Goal: Complete application form: Complete application form

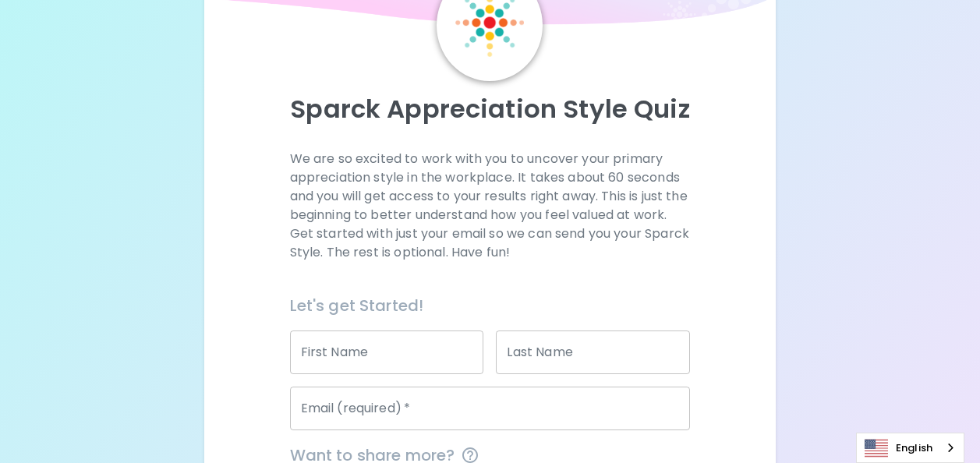
scroll to position [156, 0]
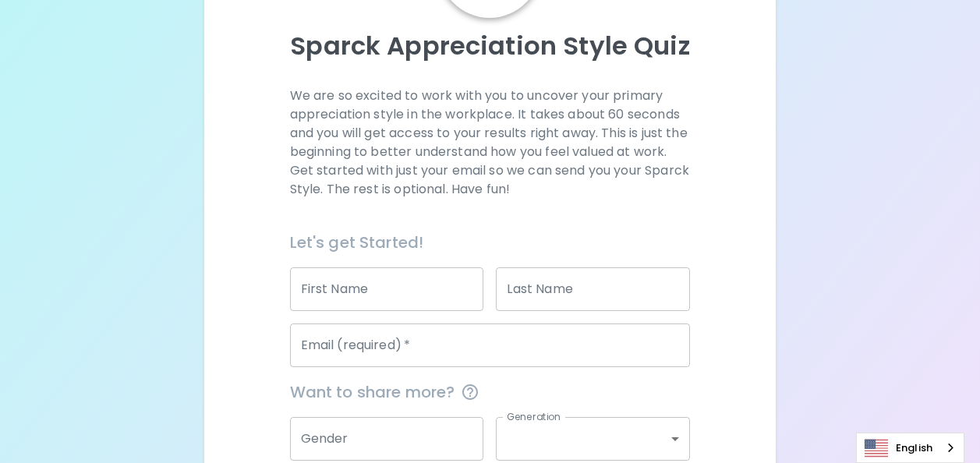
click at [445, 285] on input "First Name" at bounding box center [387, 290] width 194 height 44
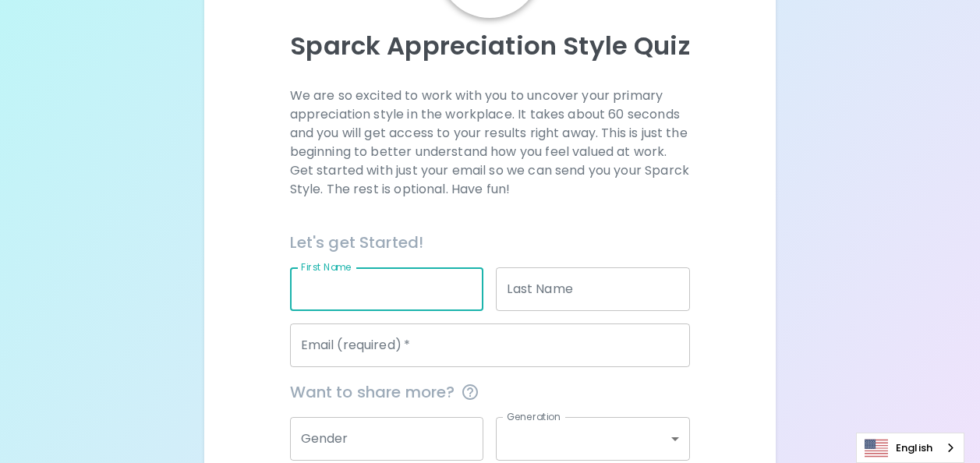
type input "Kamon"
type input "Punpatpiboon"
type input "[EMAIL_ADDRESS][DOMAIN_NAME]"
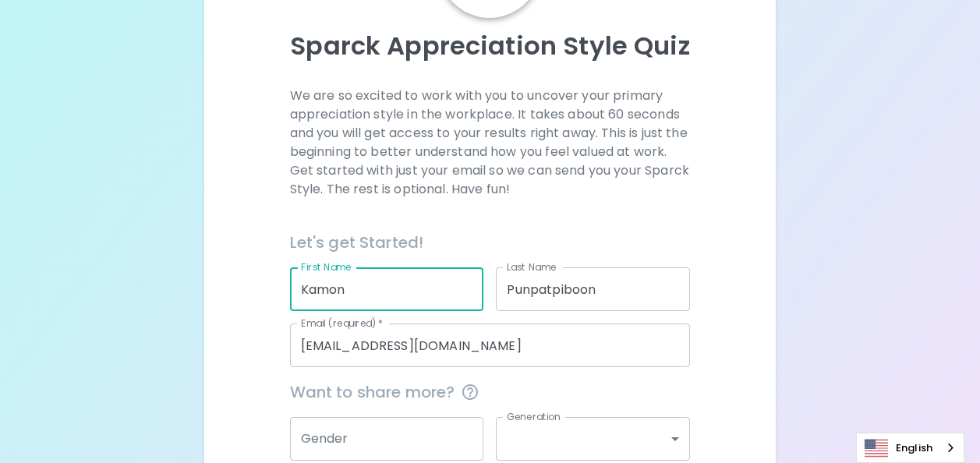
click at [766, 316] on div "Sparck Appreciation Style Quiz We are so excited to work with you to uncover yo…" at bounding box center [490, 240] width 572 height 731
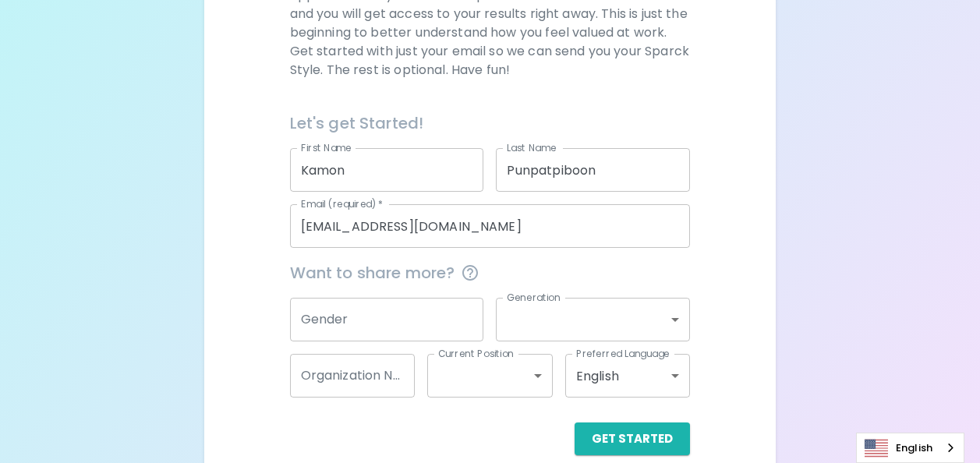
scroll to position [299, 0]
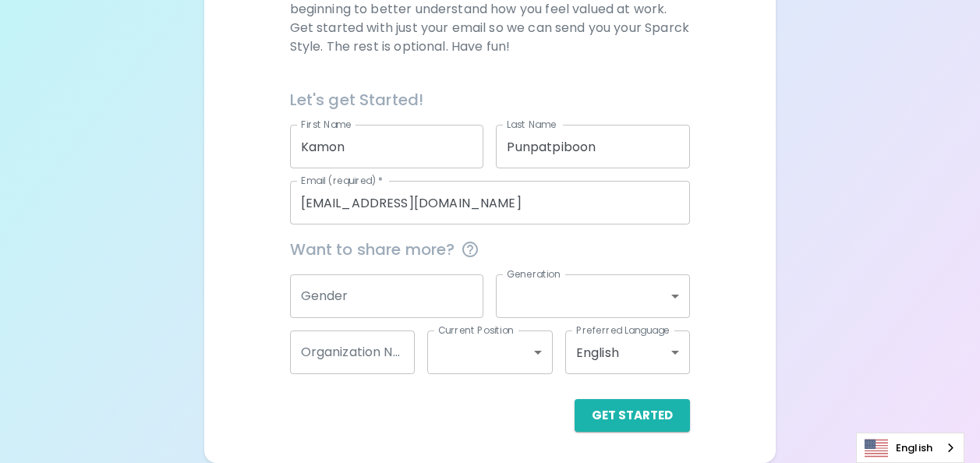
click at [594, 293] on body "Sparck Appreciation Style Quiz We are so excited to work with you to uncover yo…" at bounding box center [490, 82] width 980 height 762
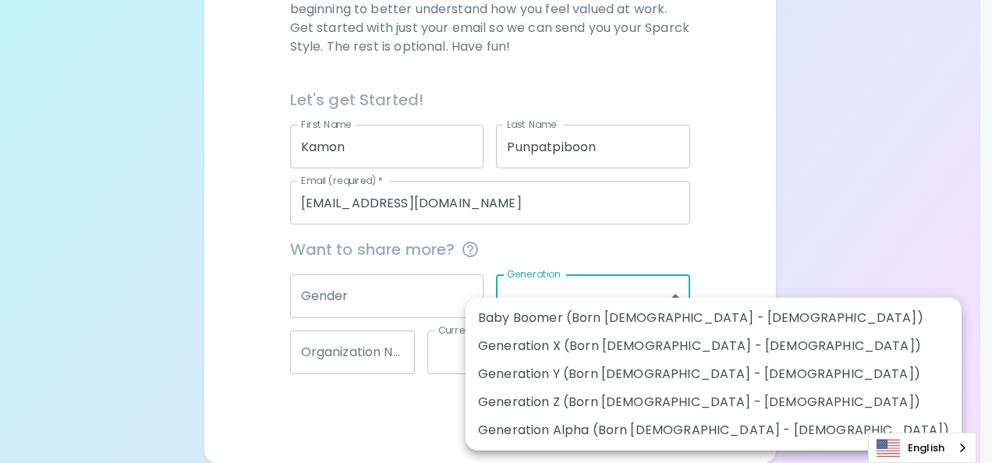
click at [624, 353] on li "Generation X (Born [DEMOGRAPHIC_DATA] - [DEMOGRAPHIC_DATA])" at bounding box center [714, 346] width 496 height 28
type input "generation_x"
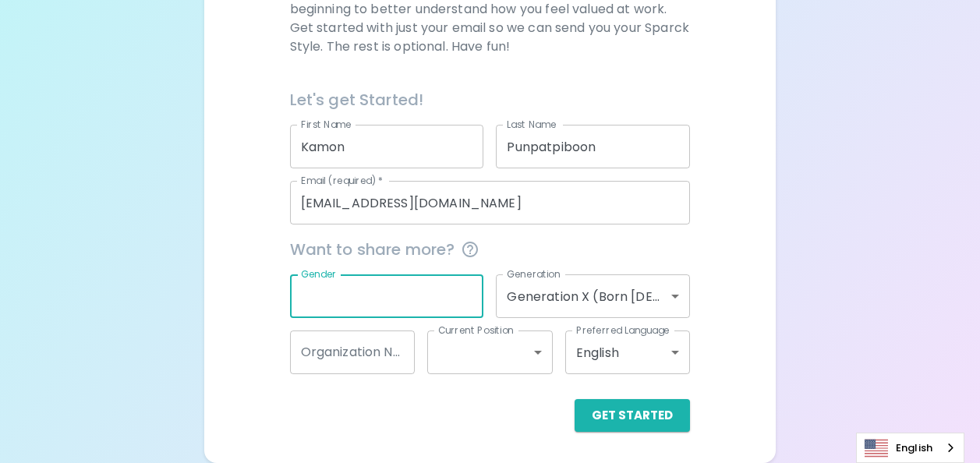
click at [459, 296] on input "Gender" at bounding box center [387, 297] width 194 height 44
click at [466, 292] on input "Gender" at bounding box center [387, 297] width 194 height 44
type input "[DEMOGRAPHIC_DATA]"
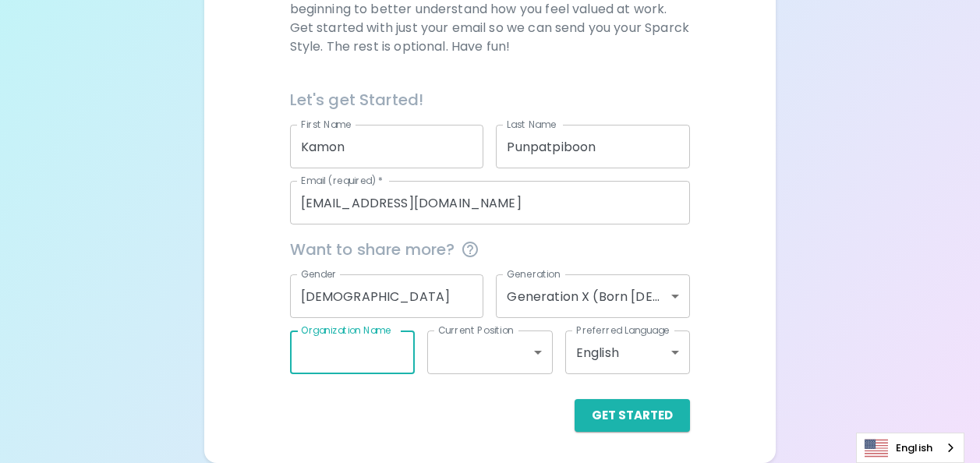
click at [392, 341] on input "Organization Name" at bounding box center [353, 353] width 126 height 44
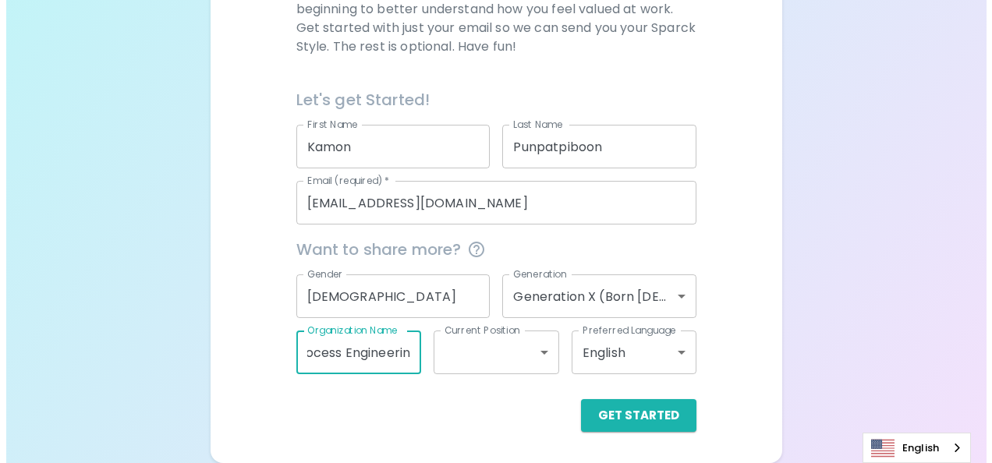
scroll to position [0, 0]
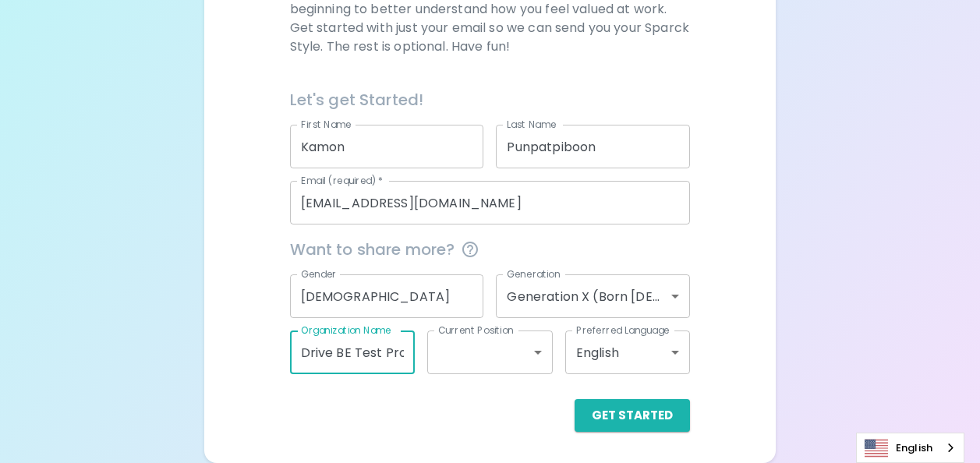
type input "Drive BE Test Process Engineering"
click at [541, 352] on body "Sparck Appreciation Style Quiz We are so excited to work with you to uncover yo…" at bounding box center [490, 82] width 980 height 762
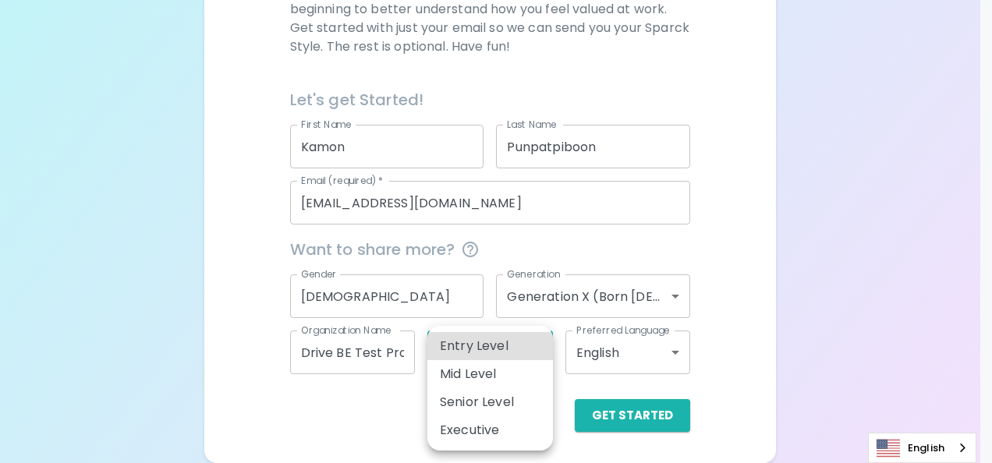
click at [499, 379] on li "Mid Level" at bounding box center [490, 374] width 126 height 28
type input "mid_level"
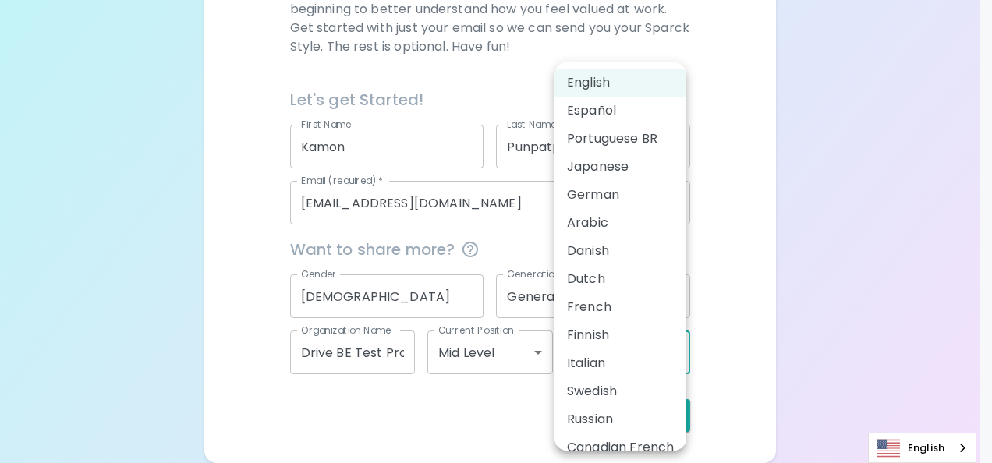
click at [649, 360] on body "Sparck Appreciation Style Quiz We are so excited to work with you to uncover yo…" at bounding box center [496, 82] width 992 height 762
click at [653, 87] on li "English" at bounding box center [621, 83] width 132 height 28
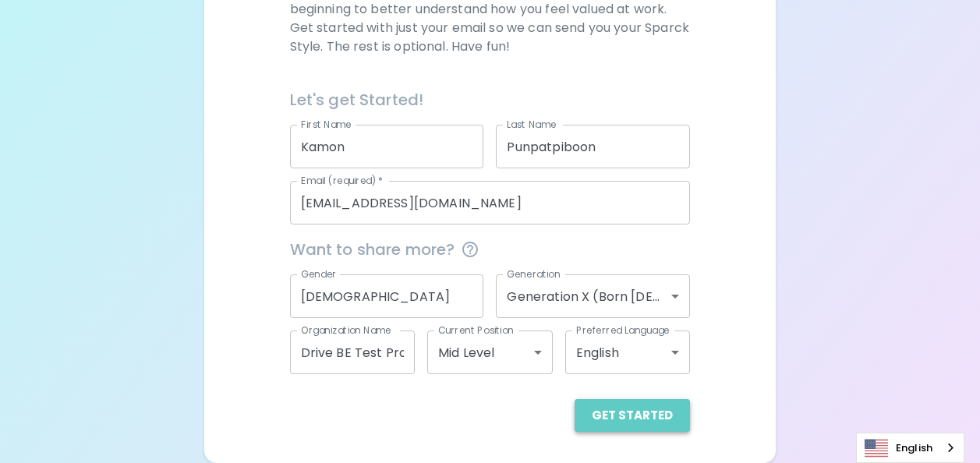
click at [648, 413] on button "Get Started" at bounding box center [632, 415] width 115 height 33
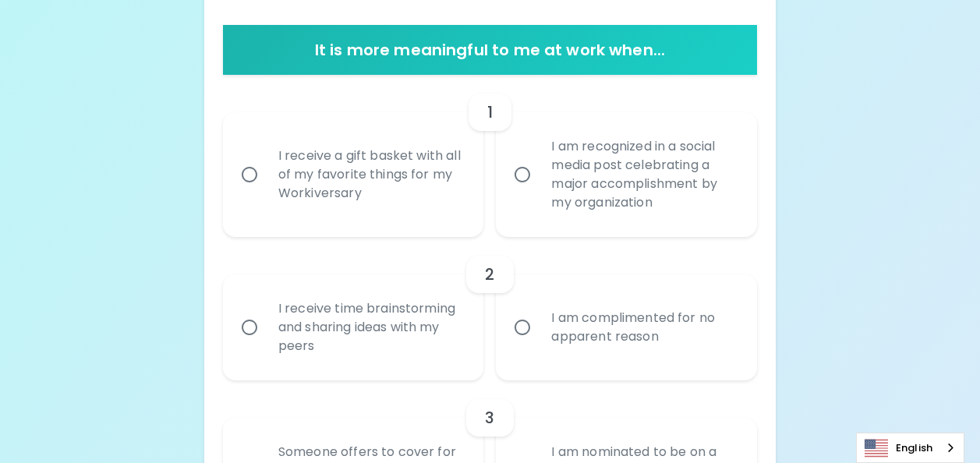
click at [525, 176] on input "I am recognized in a social media post celebrating a major accomplishment by my…" at bounding box center [522, 174] width 33 height 33
radio input "true"
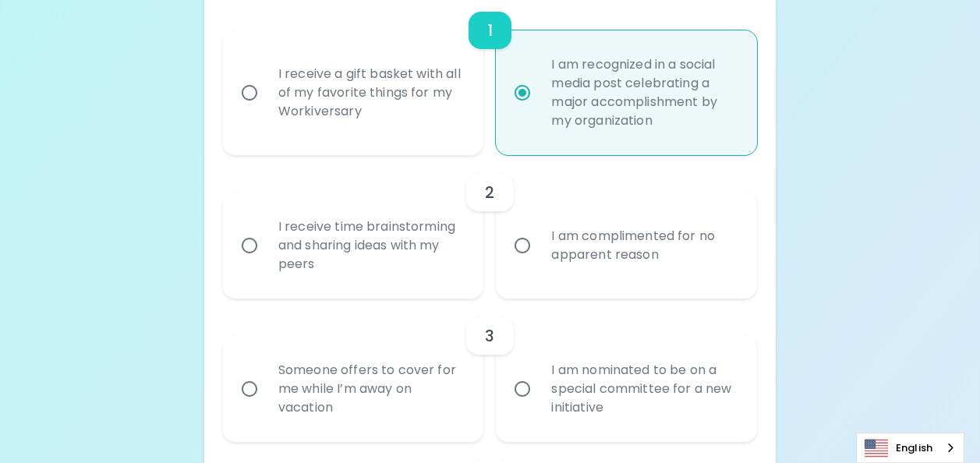
scroll to position [423, 0]
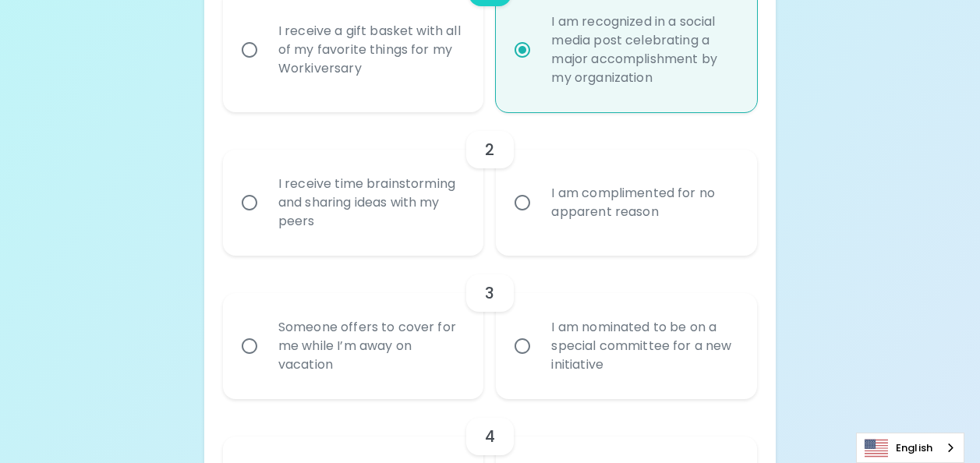
click at [254, 204] on input "I receive time brainstorming and sharing ideas with my peers" at bounding box center [249, 202] width 33 height 33
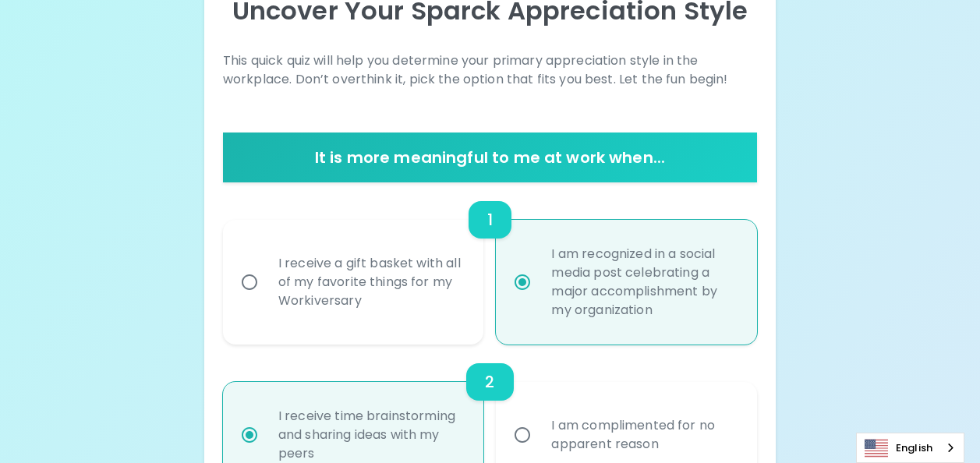
scroll to position [234, 0]
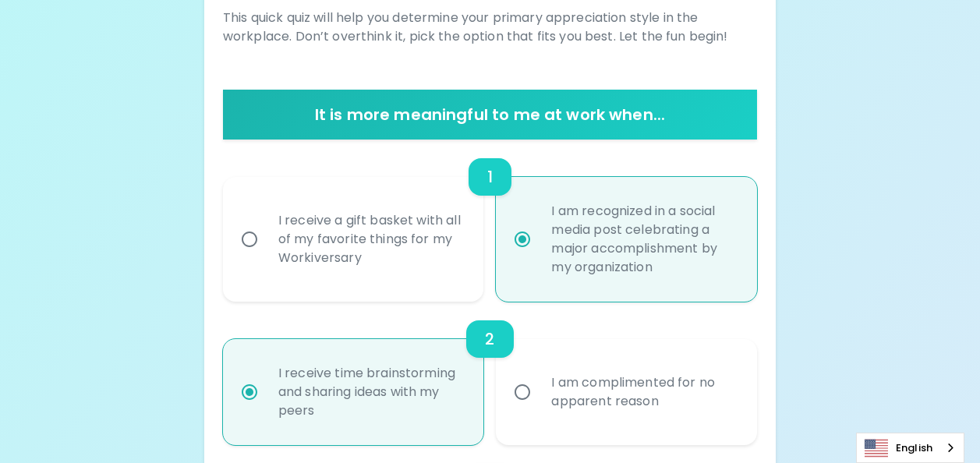
radio input "false"
click at [253, 241] on input "I receive a gift basket with all of my favorite things for my Workiversary" at bounding box center [249, 239] width 33 height 33
radio input "false"
radio input "true"
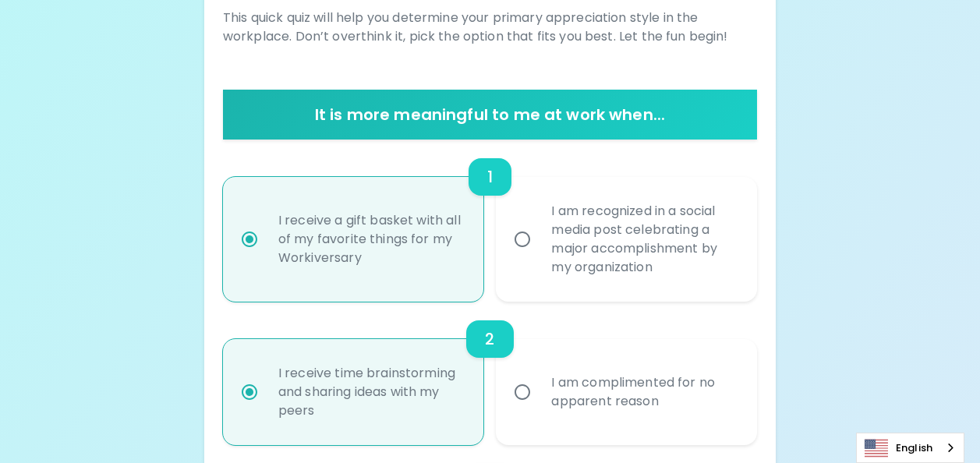
click at [525, 242] on input "I am recognized in a social media post celebrating a major accomplishment by my…" at bounding box center [522, 239] width 33 height 33
radio input "false"
radio input "true"
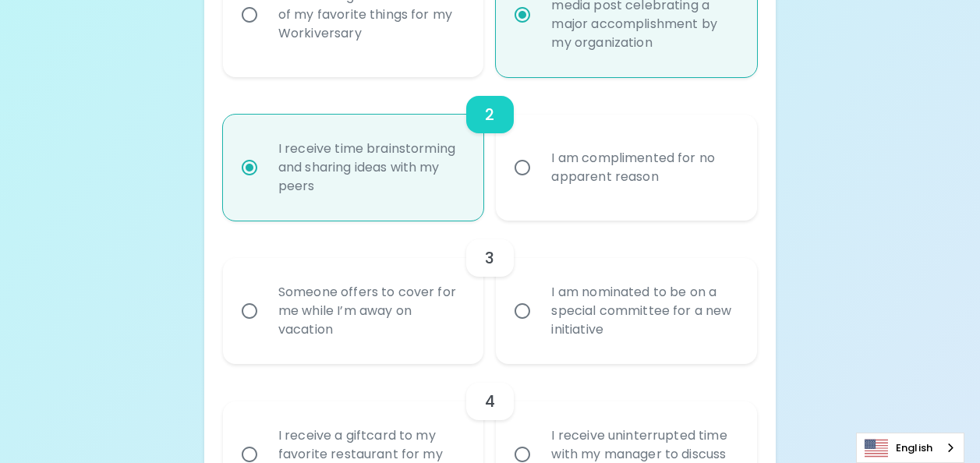
scroll to position [468, 0]
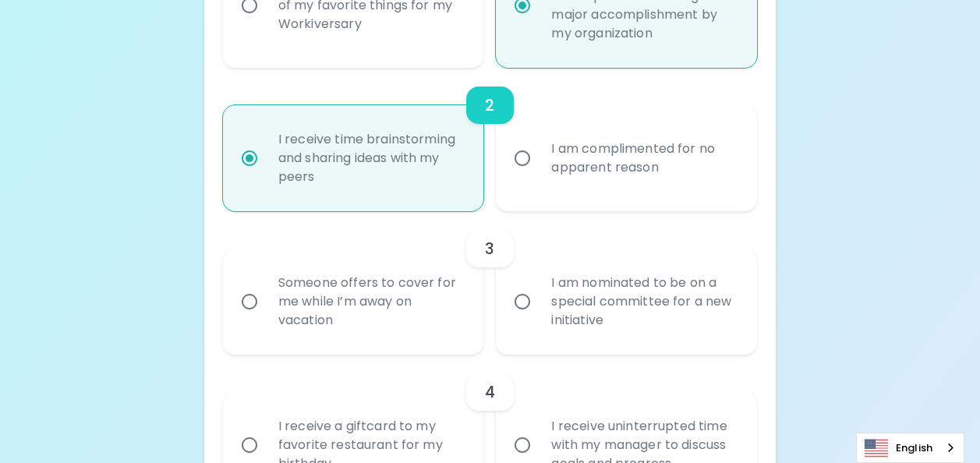
radio input "true"
click at [526, 304] on input "I am nominated to be on a special committee for a new initiative" at bounding box center [522, 301] width 33 height 33
radio input "true"
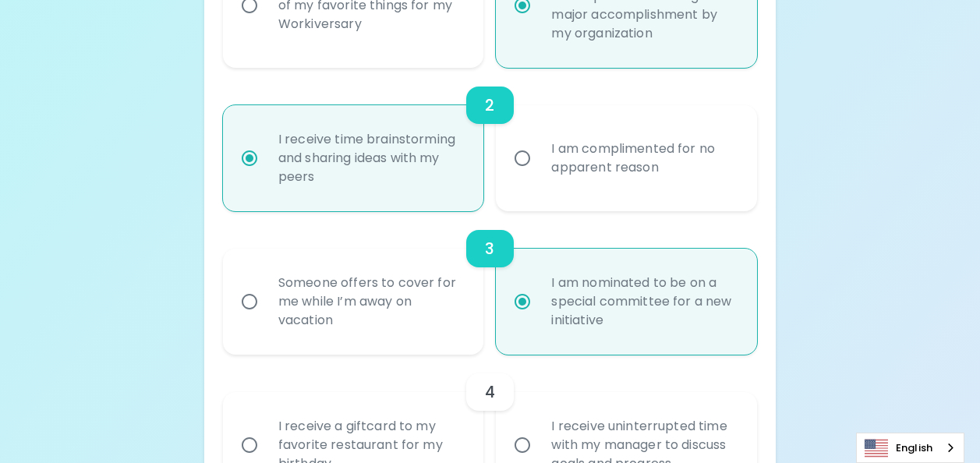
scroll to position [593, 0]
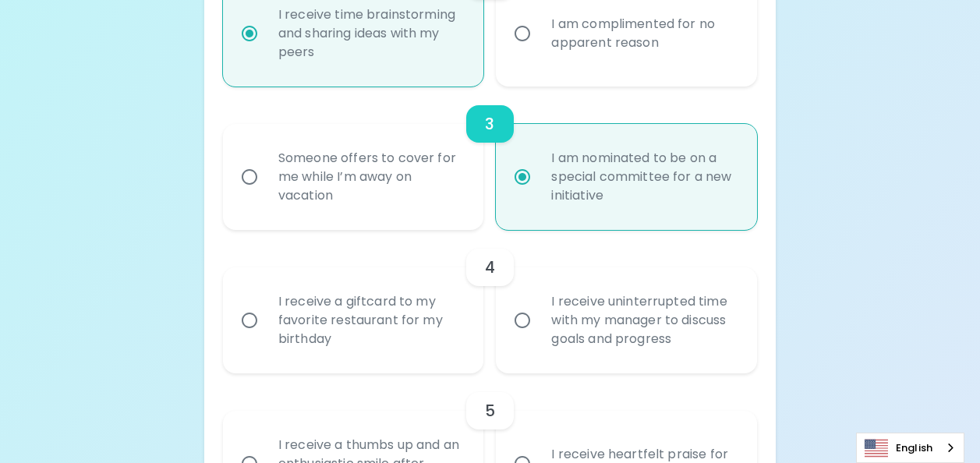
radio input "true"
click at [519, 328] on input "I receive uninterrupted time with my manager to discuss goals and progress" at bounding box center [522, 320] width 33 height 33
radio input "false"
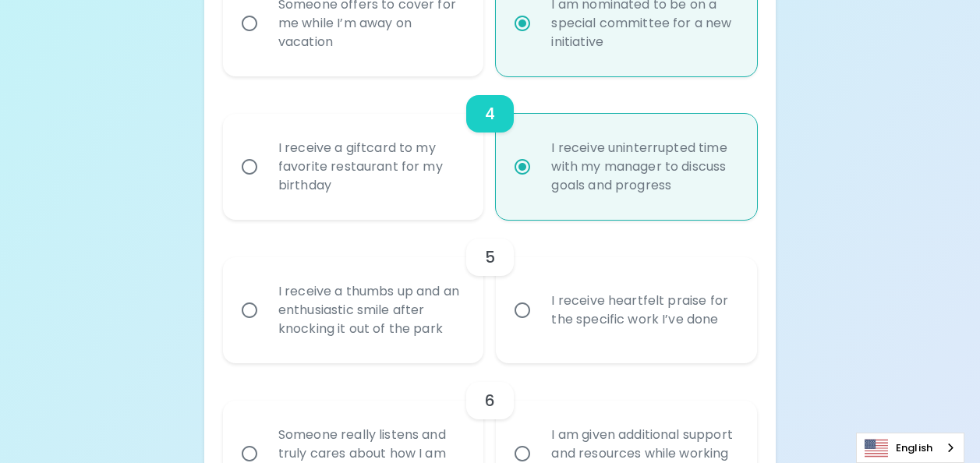
scroll to position [775, 0]
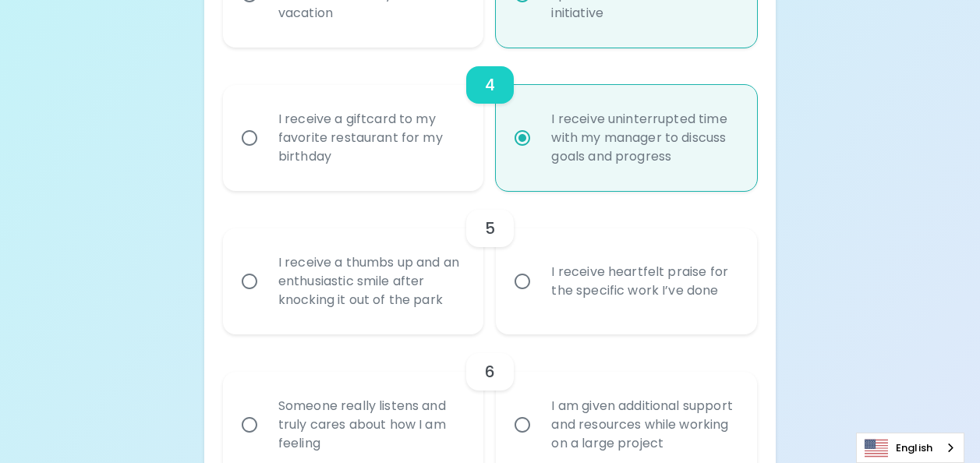
radio input "true"
click at [253, 283] on input "I receive a thumbs up and an enthusiastic smile after knocking it out of the pa…" at bounding box center [249, 281] width 33 height 33
radio input "false"
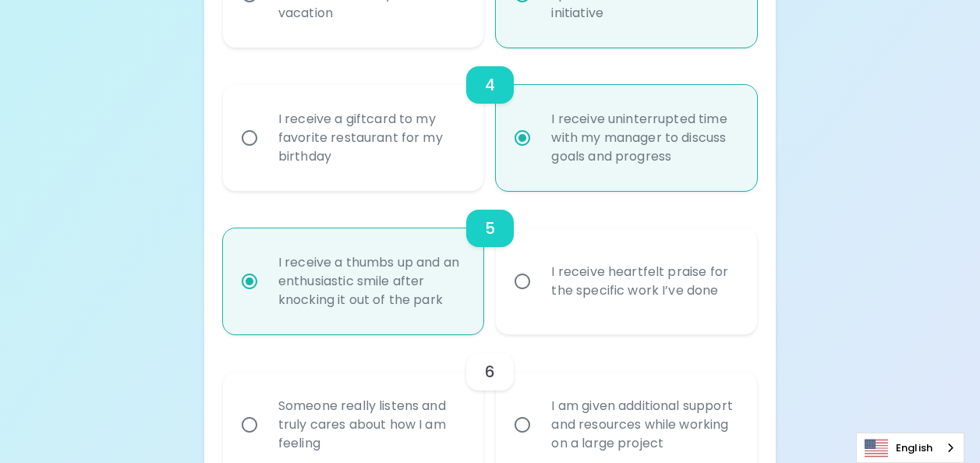
scroll to position [944, 0]
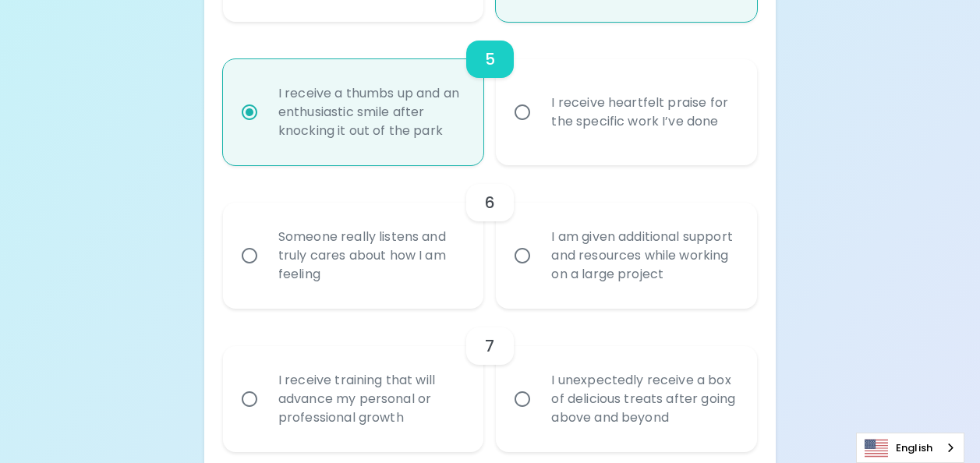
radio input "true"
click at [530, 260] on input "I am given additional support and resources while working on a large project" at bounding box center [522, 255] width 33 height 33
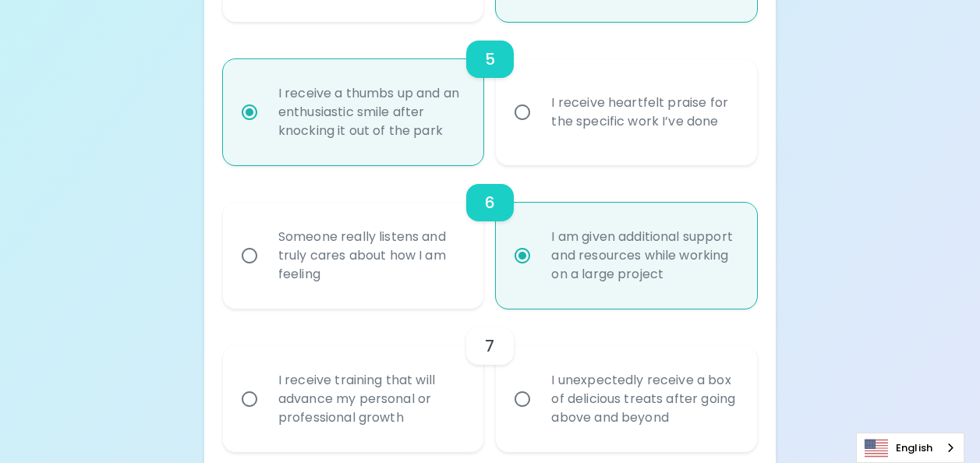
radio input "false"
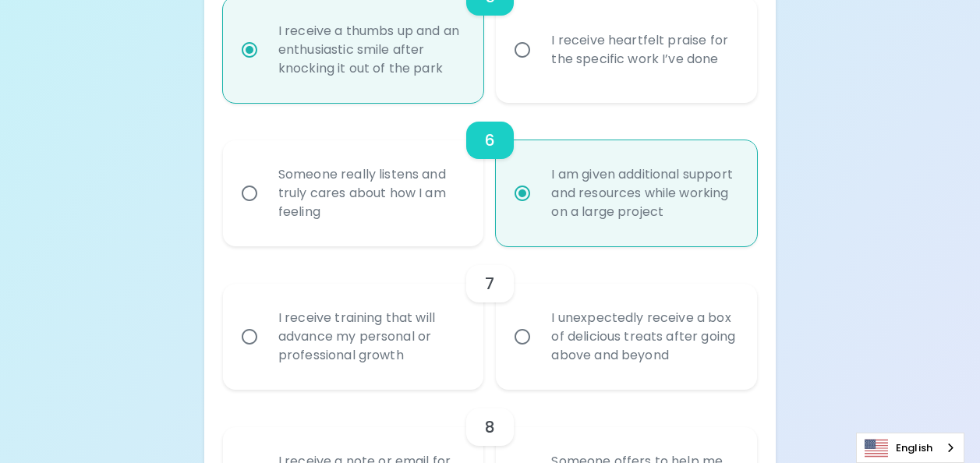
scroll to position [1069, 0]
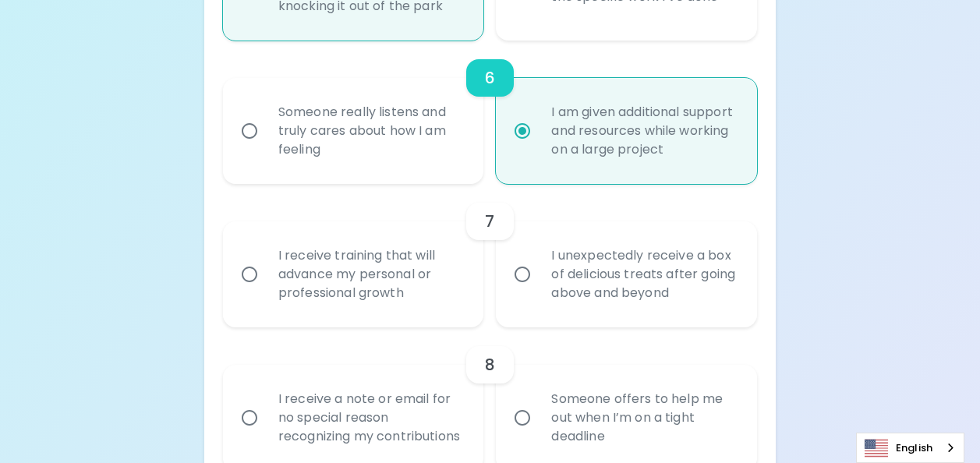
radio input "true"
click at [250, 276] on input "I receive training that will advance my personal or professional growth" at bounding box center [249, 274] width 33 height 33
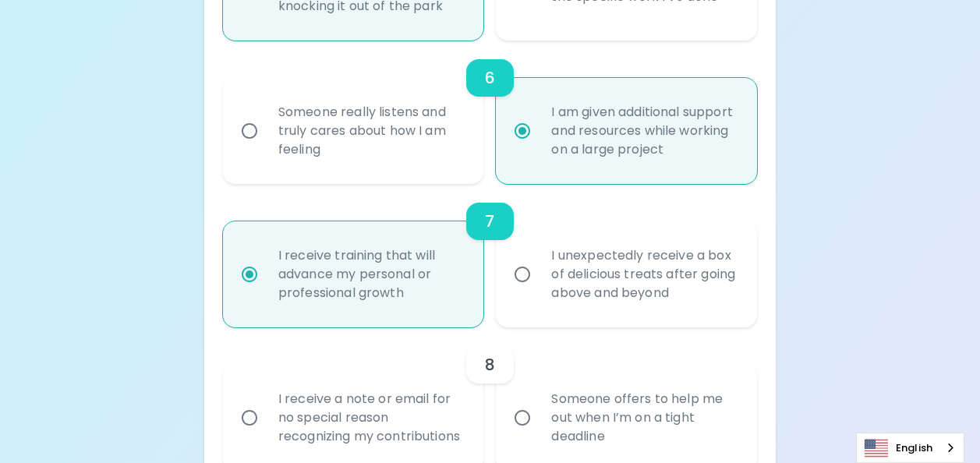
radio input "false"
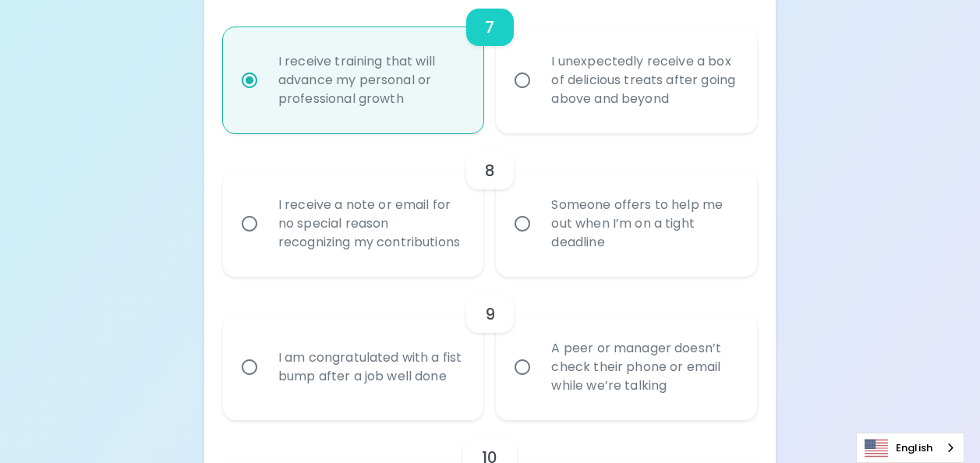
scroll to position [1350, 0]
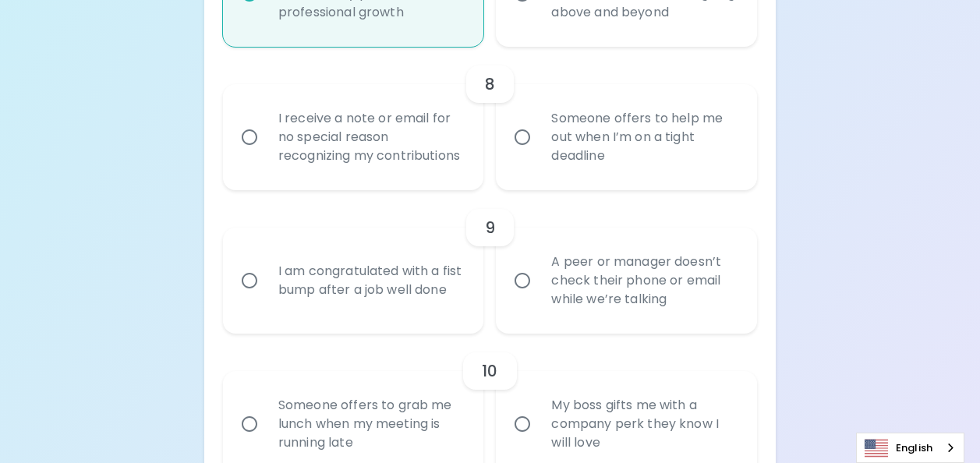
radio input "true"
click at [252, 144] on input "I receive a note or email for no special reason recognizing my contributions" at bounding box center [249, 137] width 33 height 33
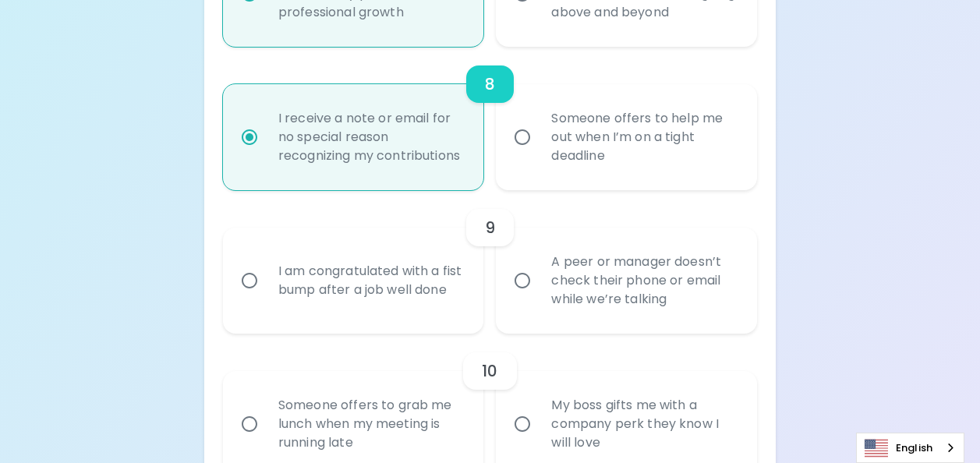
radio input "false"
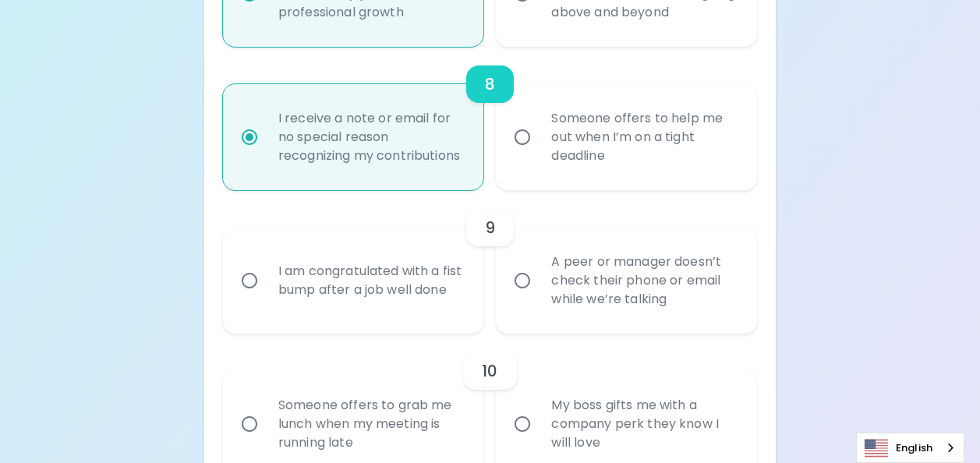
radio input "false"
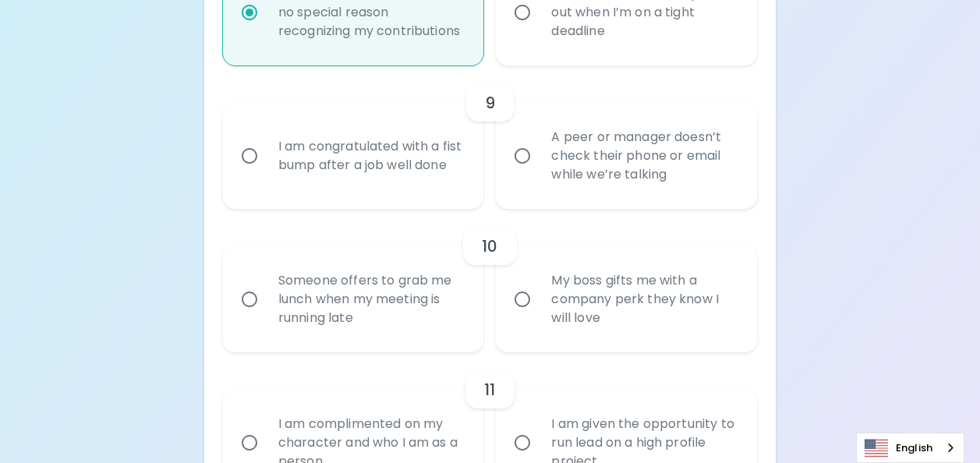
radio input "true"
click at [255, 172] on input "I am congratulated with a fist bump after a job well done" at bounding box center [249, 156] width 33 height 33
radio input "false"
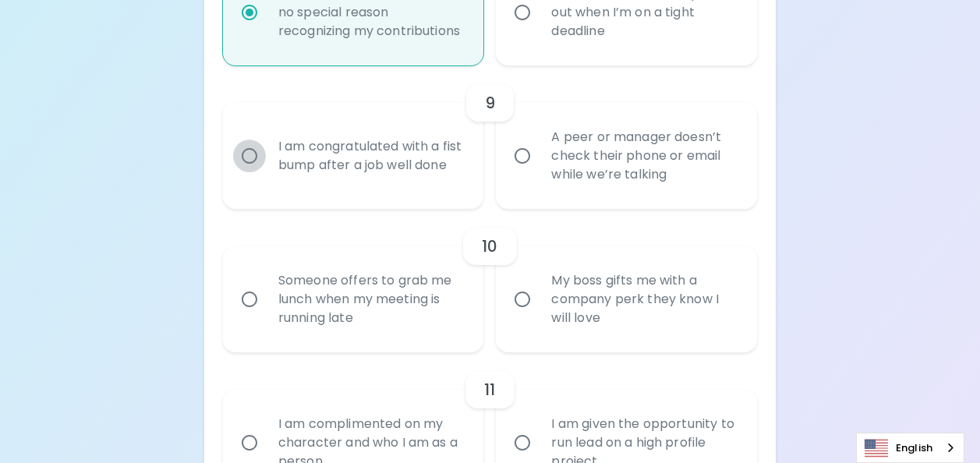
radio input "false"
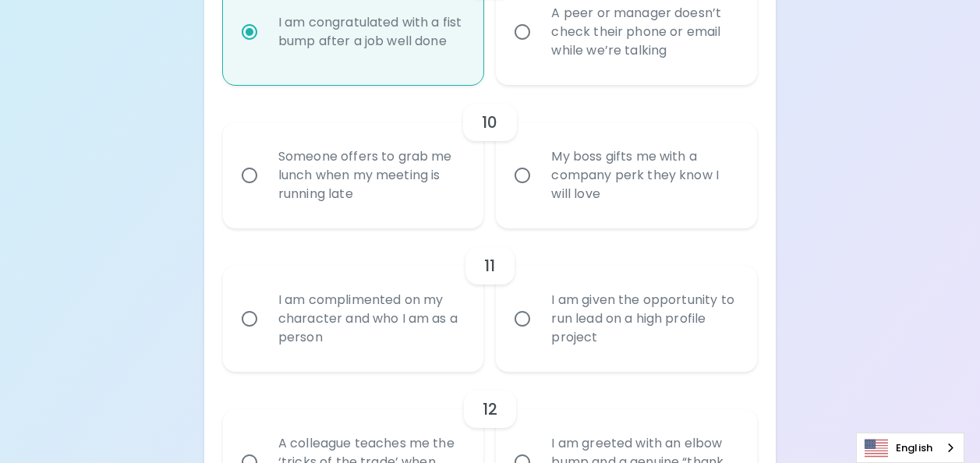
scroll to position [1600, 0]
radio input "true"
click at [243, 191] on input "Someone offers to grab me lunch when my meeting is running late" at bounding box center [249, 174] width 33 height 33
radio input "false"
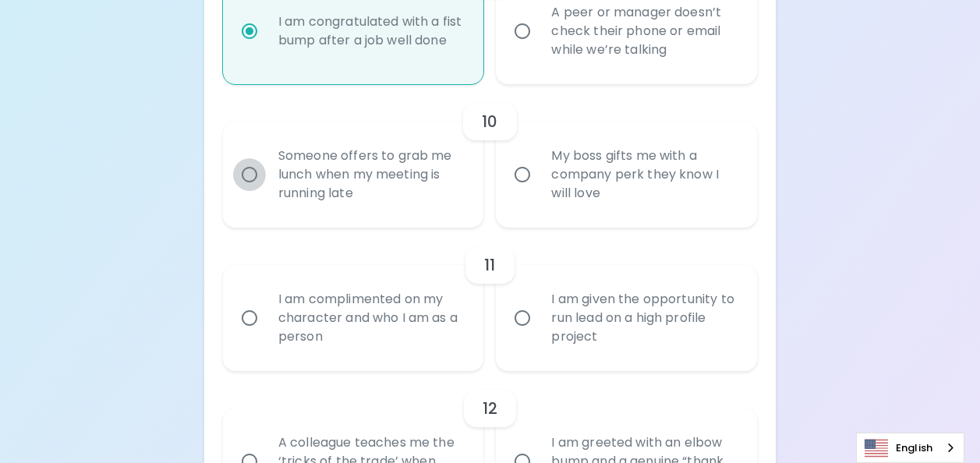
radio input "false"
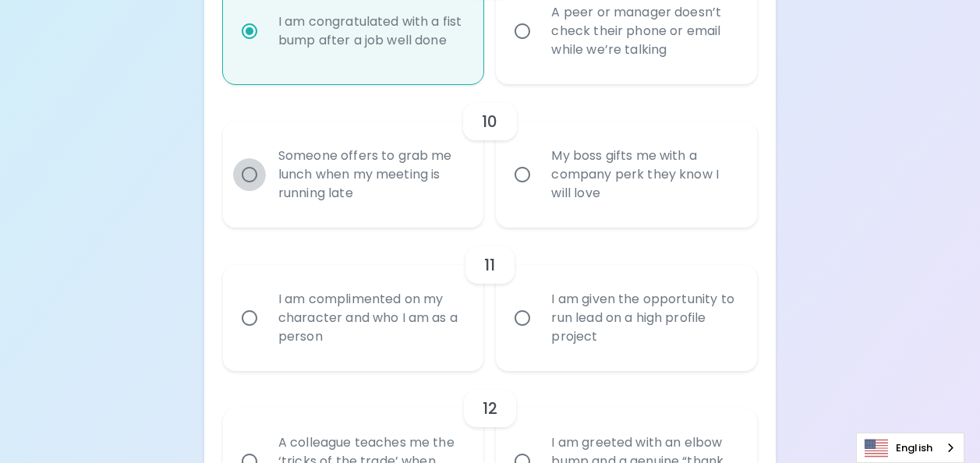
radio input "false"
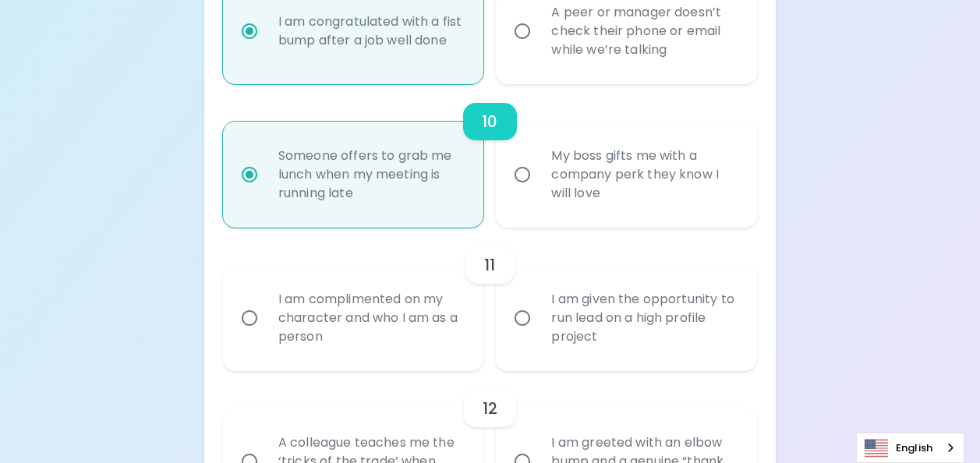
scroll to position [1724, 0]
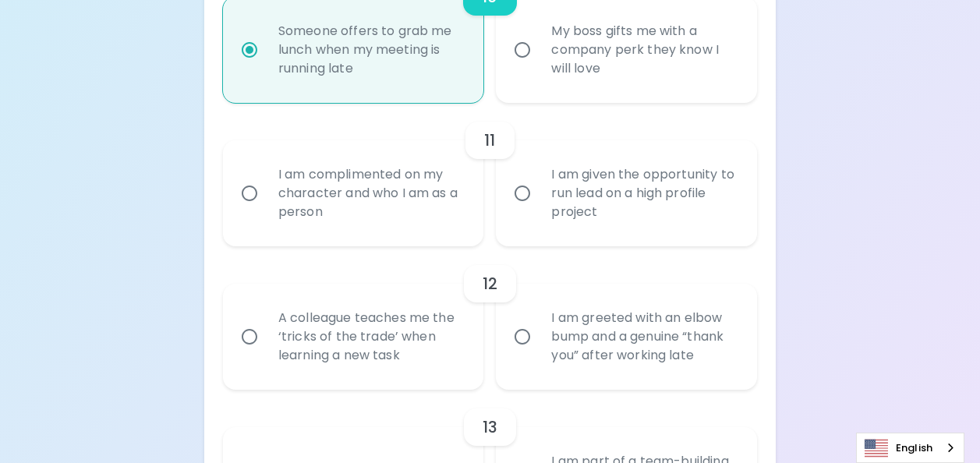
radio input "true"
click at [253, 210] on input "I am complimented on my character and who I am as a person" at bounding box center [249, 193] width 33 height 33
radio input "false"
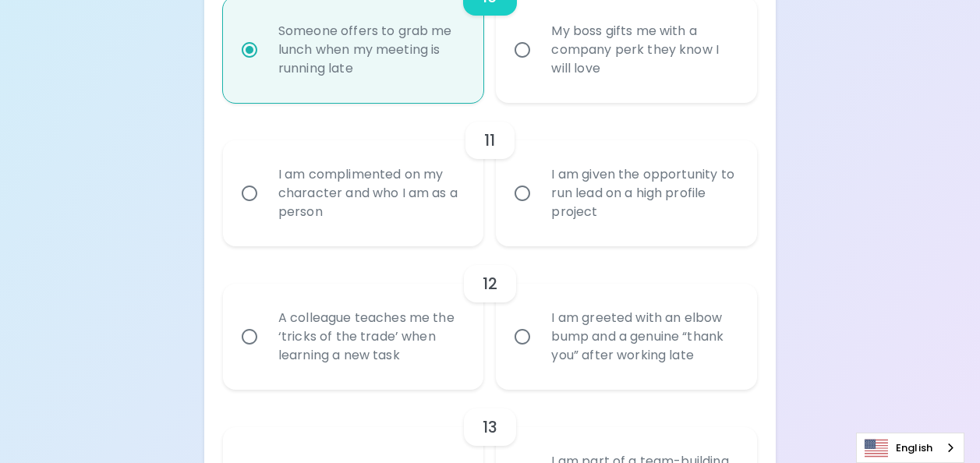
radio input "false"
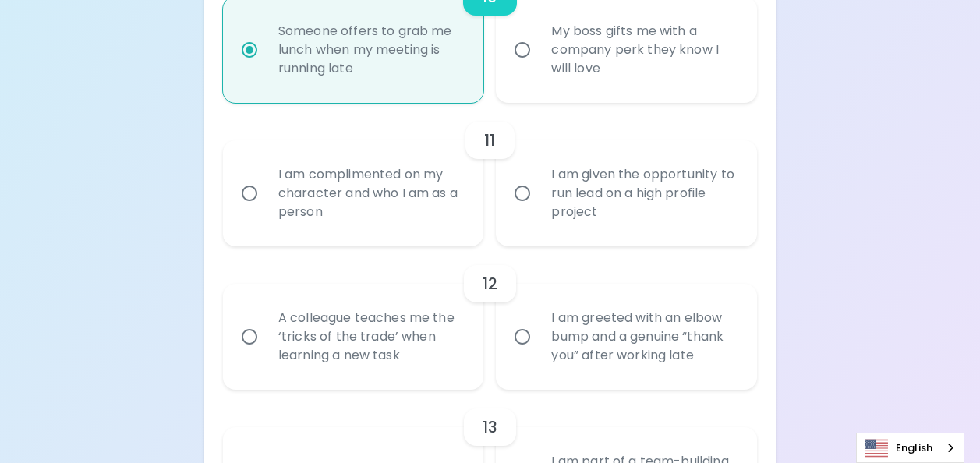
radio input "false"
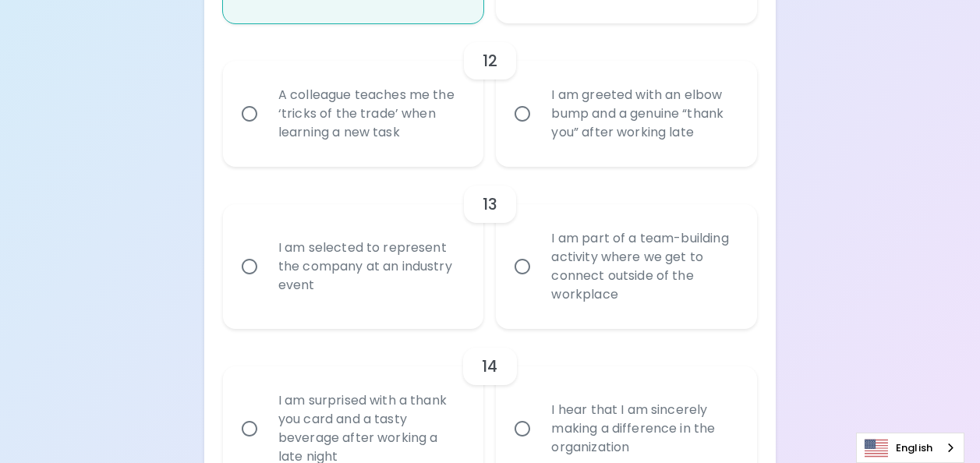
scroll to position [1771, 0]
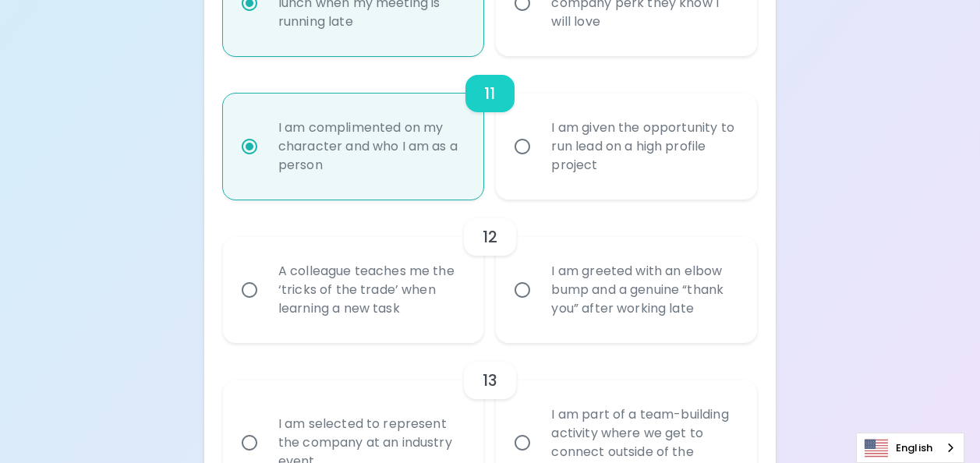
radio input "true"
click at [519, 307] on input "I am greeted with an elbow bump and a genuine “thank you” after working late" at bounding box center [522, 290] width 33 height 33
radio input "false"
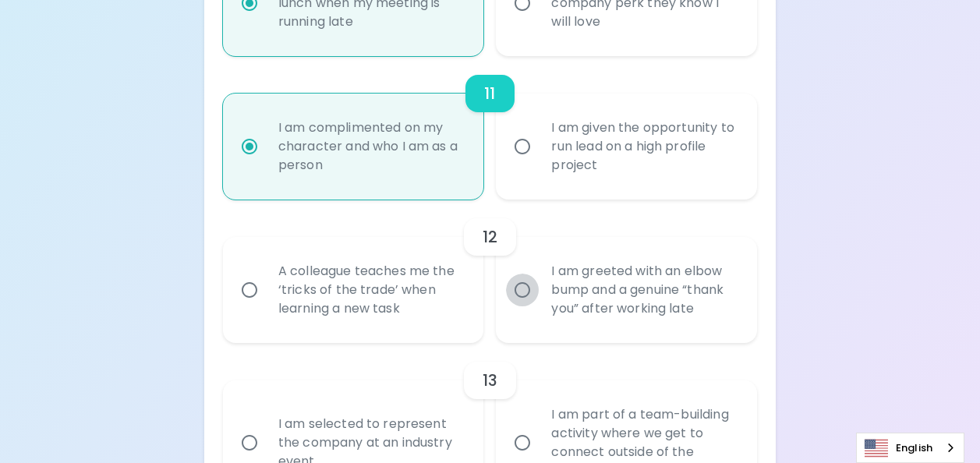
radio input "false"
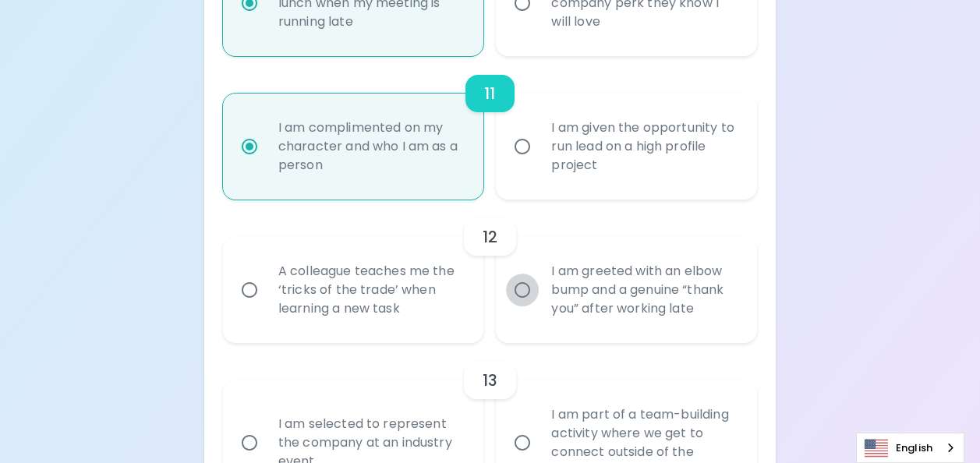
radio input "false"
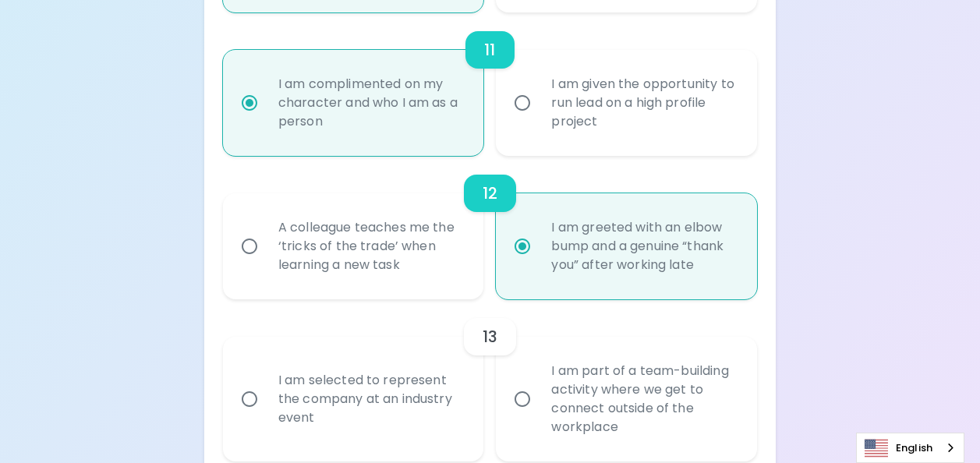
scroll to position [1974, 0]
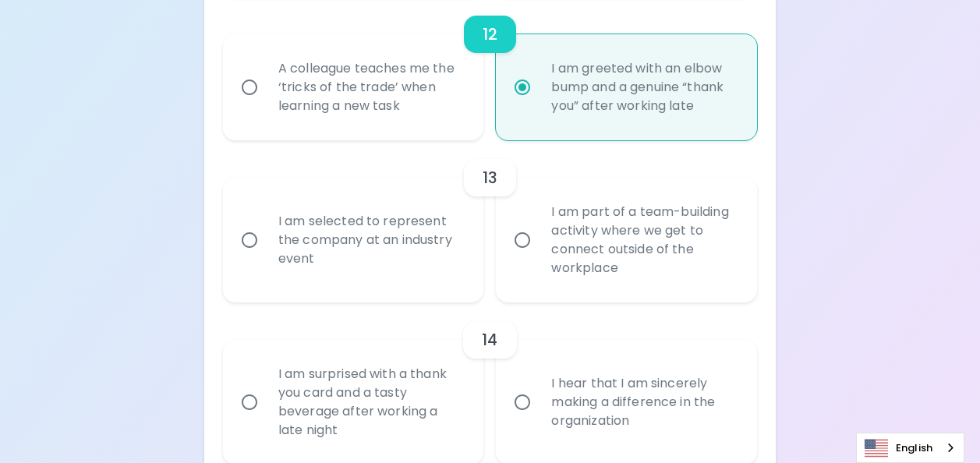
radio input "true"
click at [250, 257] on input "I am selected to represent the company at an industry event" at bounding box center [249, 240] width 33 height 33
radio input "false"
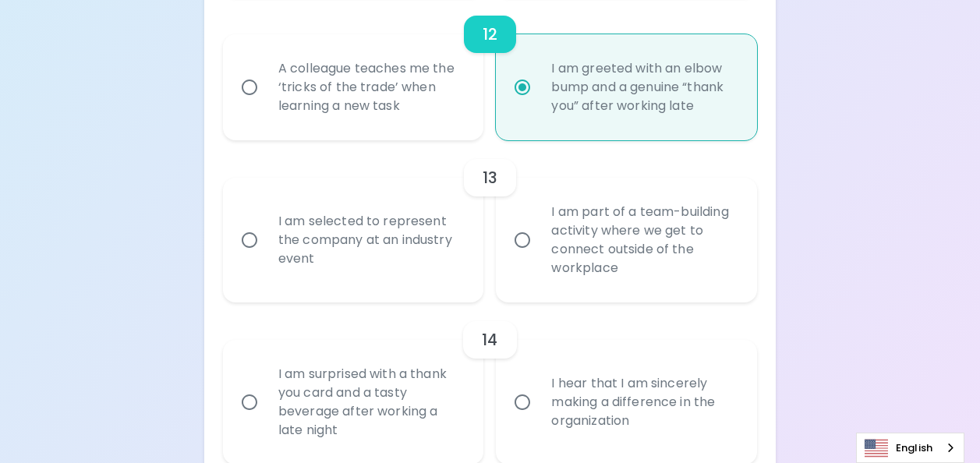
radio input "false"
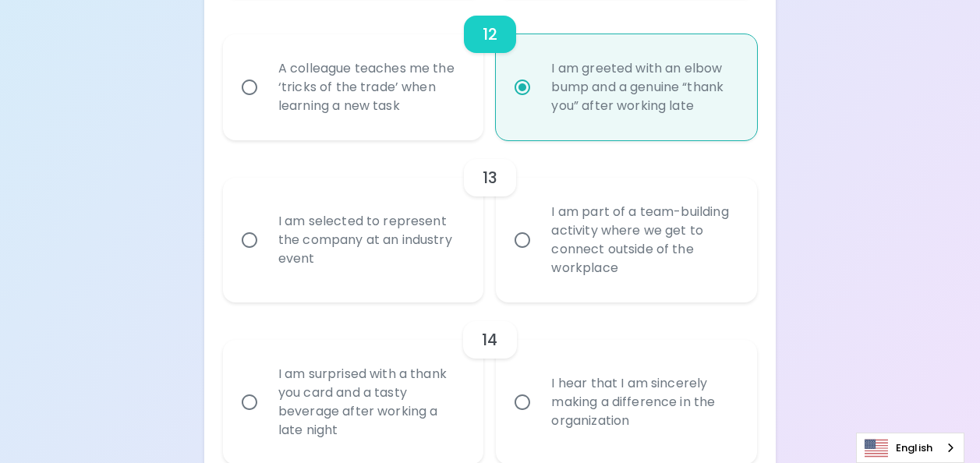
radio input "false"
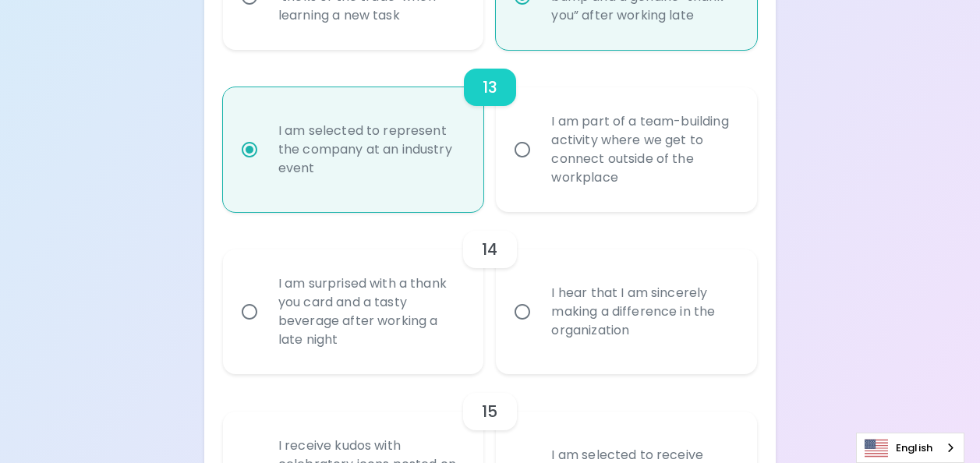
scroll to position [2099, 0]
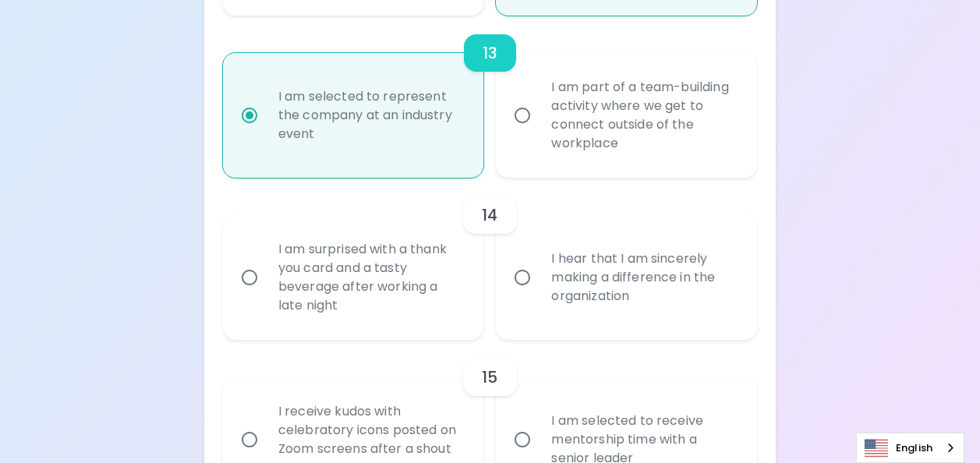
radio input "true"
click at [526, 294] on input "I hear that I am sincerely making a difference in the organization" at bounding box center [522, 277] width 33 height 33
radio input "false"
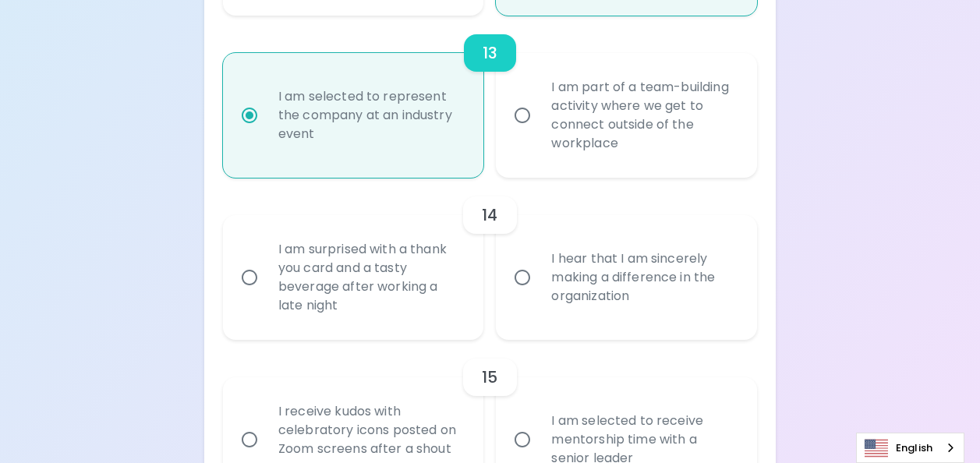
radio input "false"
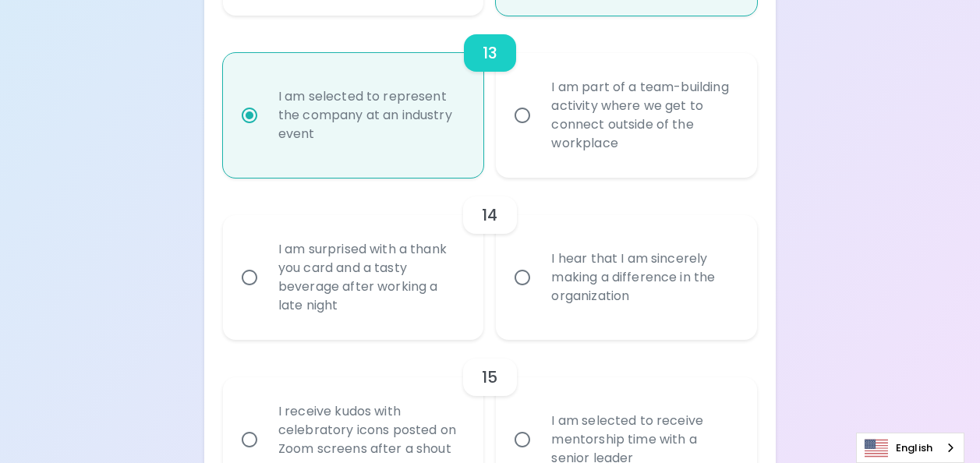
radio input "false"
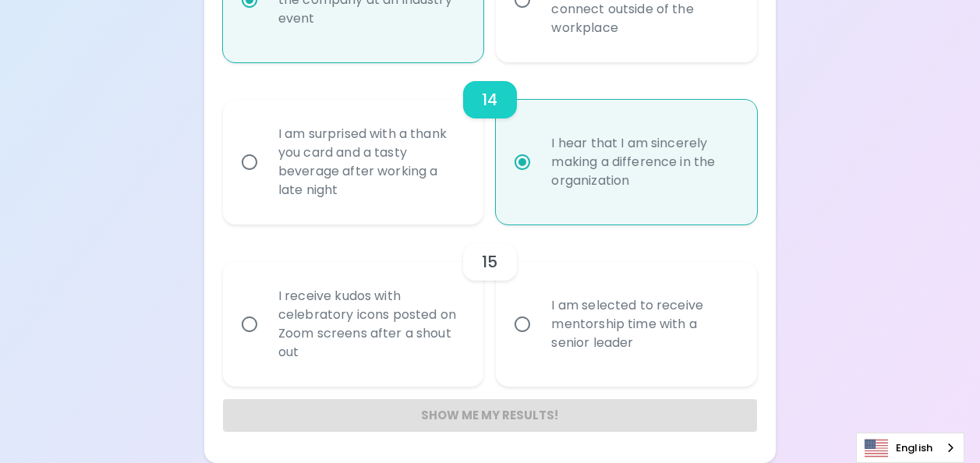
scroll to position [2233, 0]
radio input "true"
click at [531, 326] on input "I am selected to receive mentorship time with a senior leader" at bounding box center [522, 324] width 33 height 33
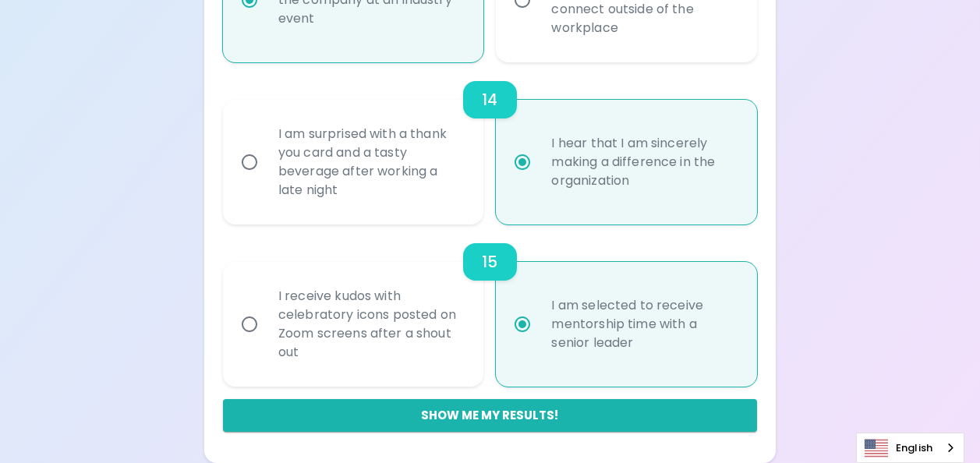
radio input "false"
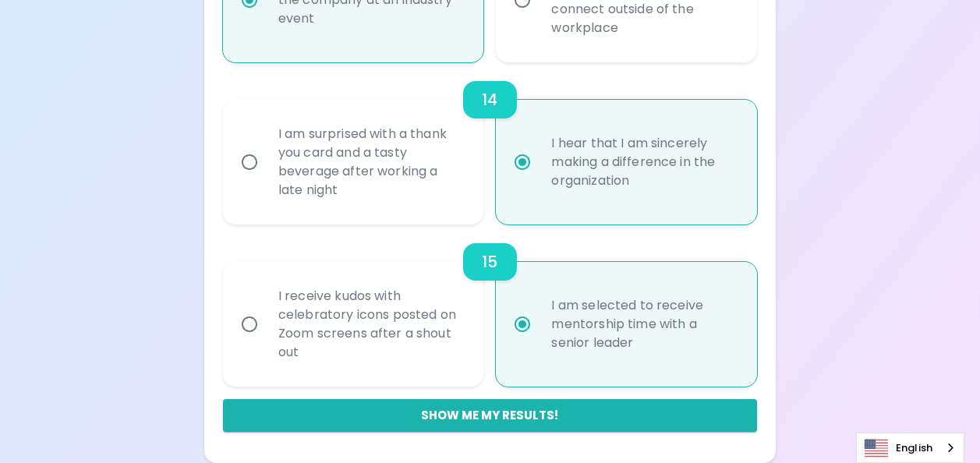
radio input "false"
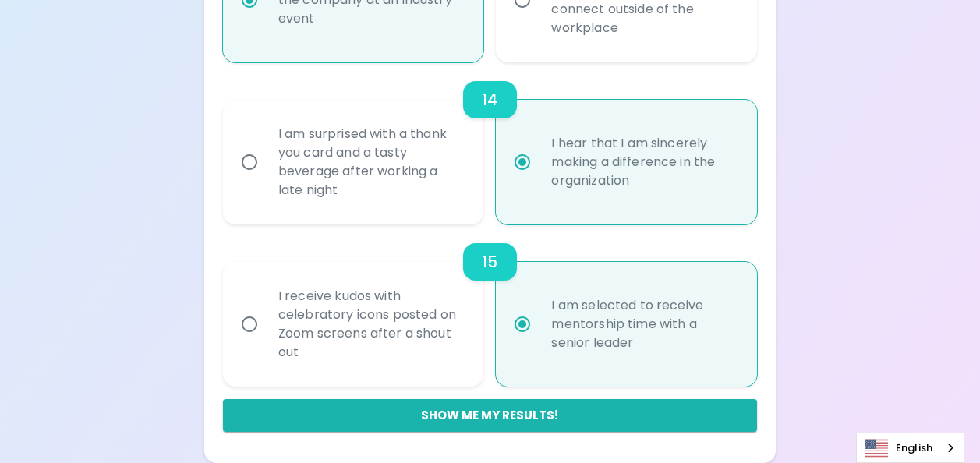
radio input "false"
radio input "true"
click at [494, 412] on button "Show me my results!" at bounding box center [490, 415] width 534 height 33
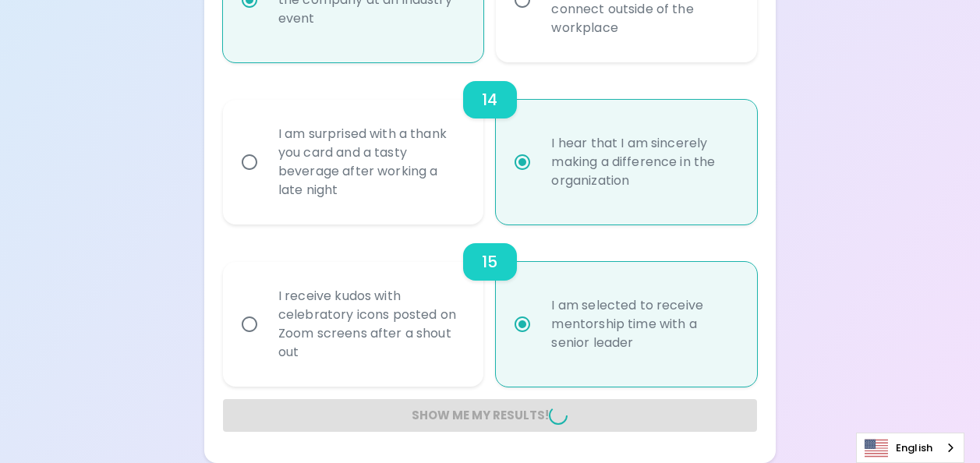
radio input "false"
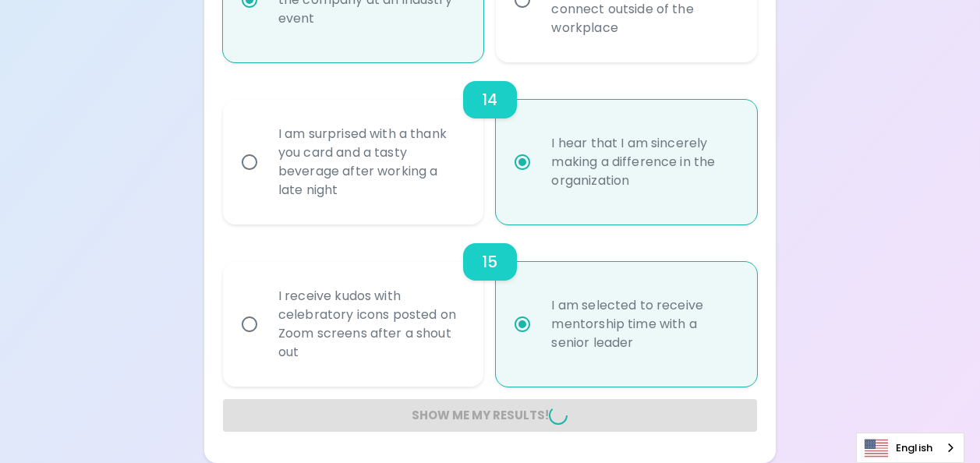
radio input "false"
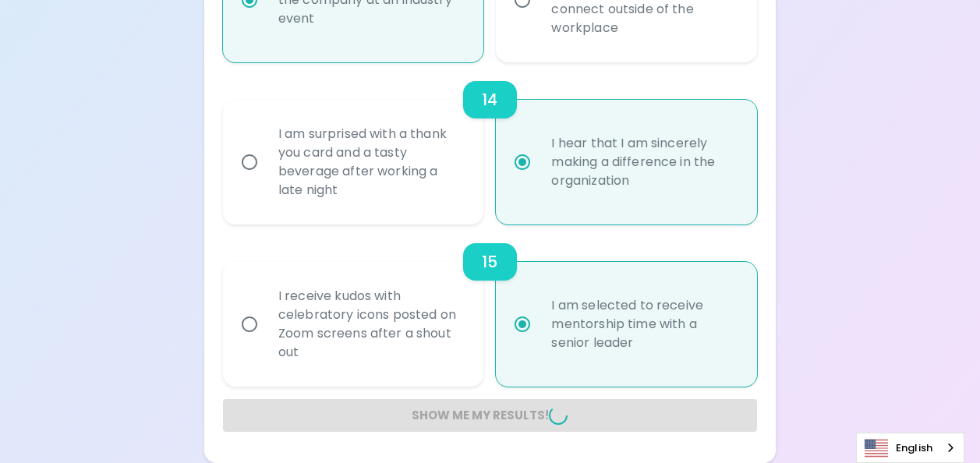
radio input "false"
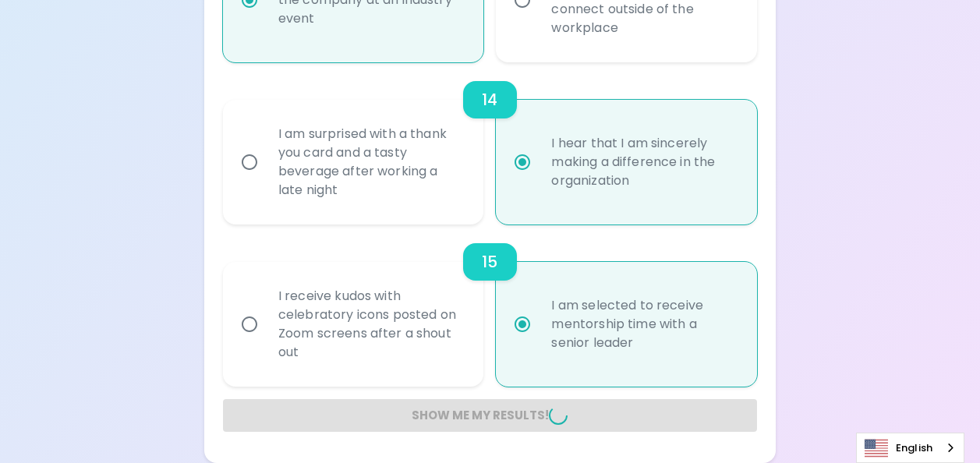
radio input "false"
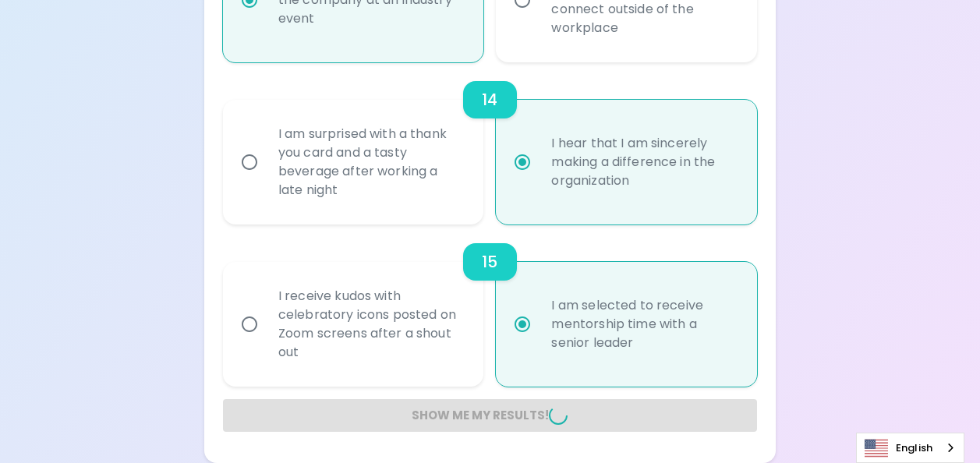
radio input "false"
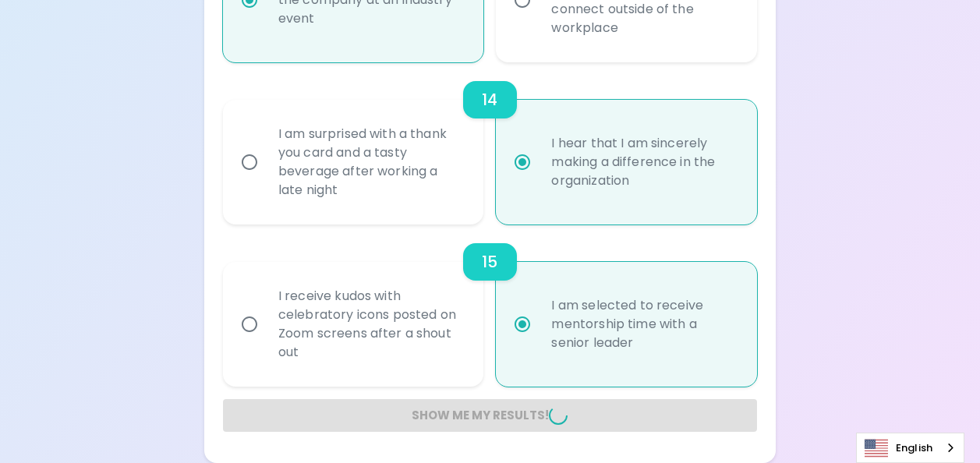
radio input "false"
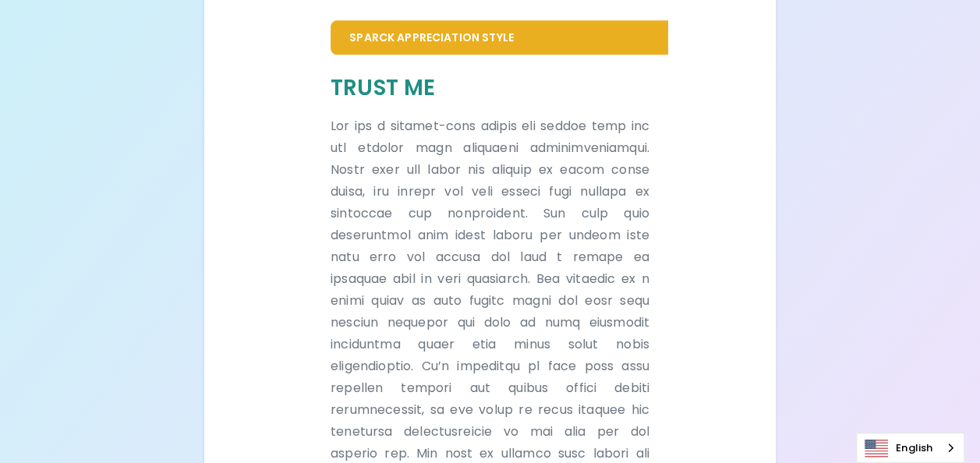
scroll to position [1166, 0]
